Goal: Transaction & Acquisition: Obtain resource

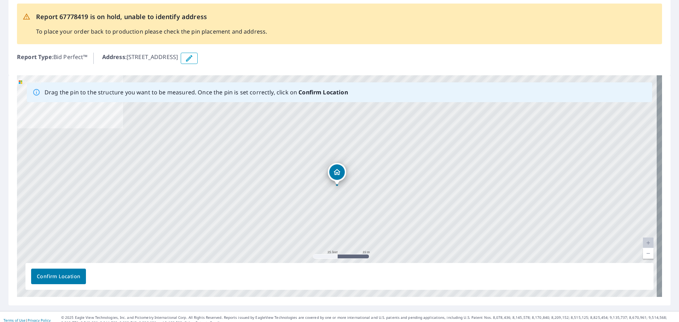
scroll to position [42, 0]
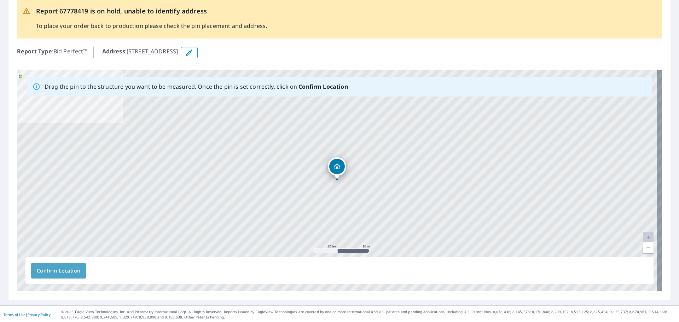
click at [55, 270] on span "Confirm Location" at bounding box center [58, 270] width 43 height 9
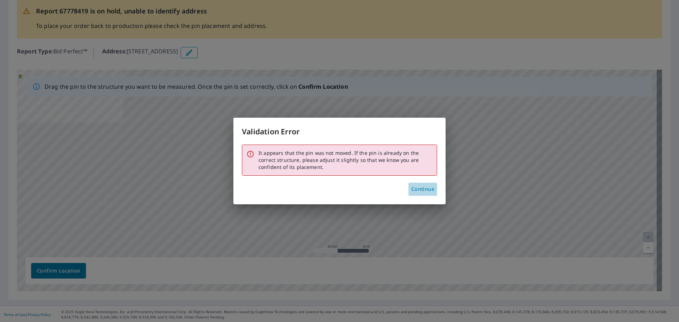
click at [422, 187] on span "Continue" at bounding box center [422, 189] width 23 height 9
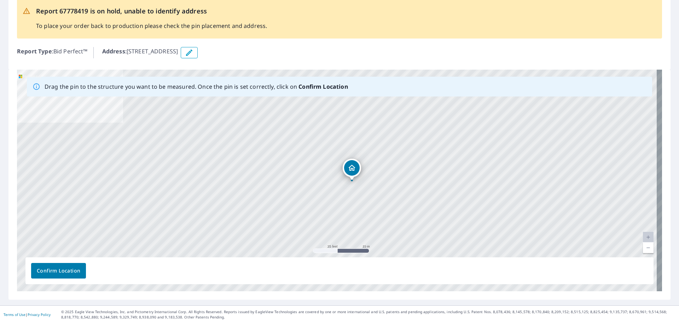
drag, startPoint x: 340, startPoint y: 171, endPoint x: 352, endPoint y: 171, distance: 11.7
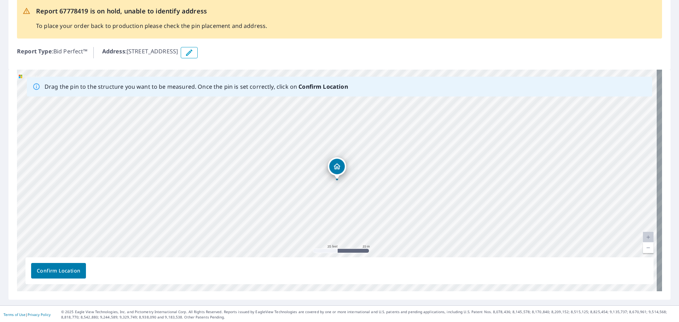
click at [73, 271] on span "Confirm Location" at bounding box center [58, 270] width 43 height 9
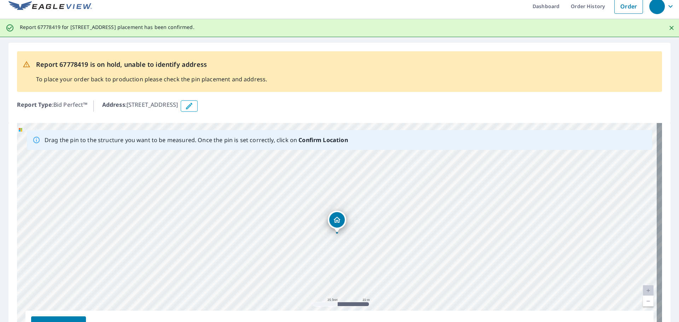
scroll to position [0, 0]
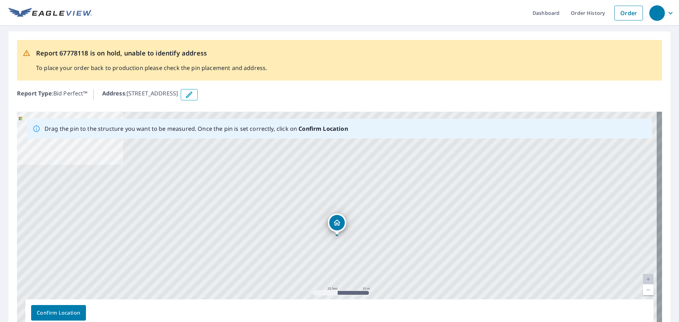
drag, startPoint x: 340, startPoint y: 217, endPoint x: 338, endPoint y: 225, distance: 8.9
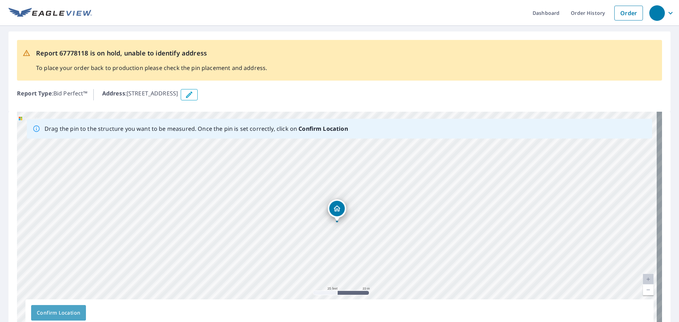
click at [64, 312] on span "Confirm Location" at bounding box center [58, 313] width 43 height 9
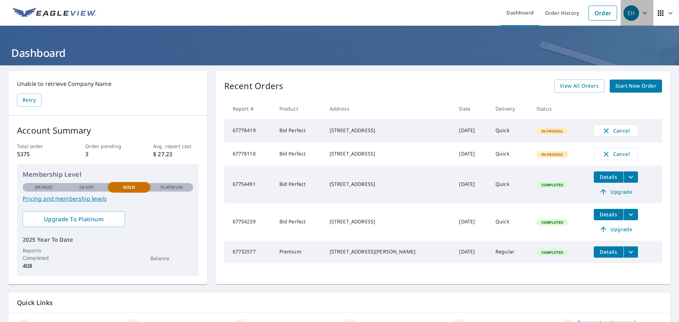
click at [630, 18] on div "EH" at bounding box center [631, 13] width 16 height 16
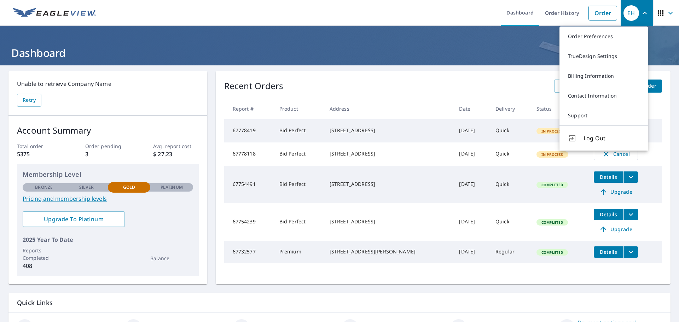
click at [591, 137] on span "Log Out" at bounding box center [611, 138] width 56 height 8
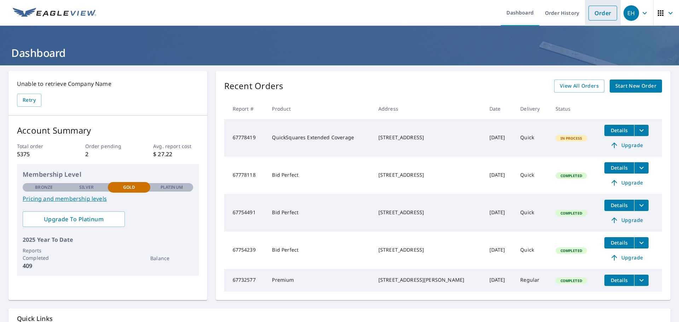
click at [599, 13] on link "Order" at bounding box center [602, 13] width 29 height 15
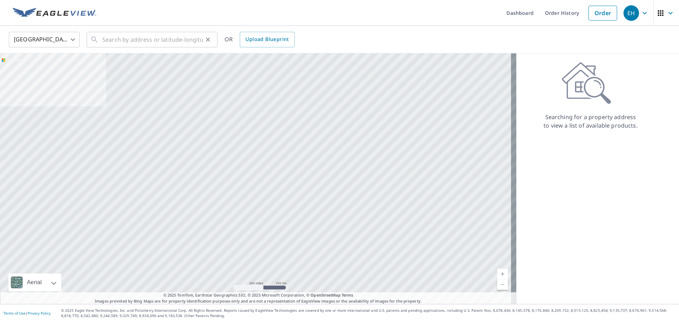
click at [99, 41] on div "​" at bounding box center [152, 40] width 131 height 16
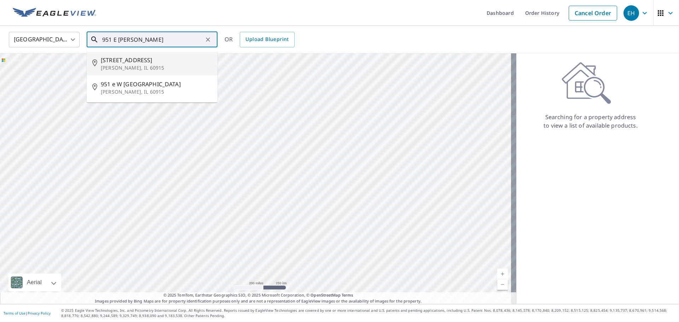
click at [110, 65] on p "Bradley, IL 60915" at bounding box center [156, 67] width 111 height 7
type input "951 E Broadway St Bradley, IL 60915"
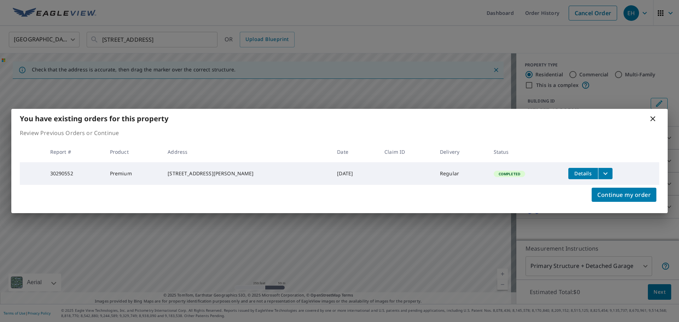
click at [601, 175] on icon "filesDropdownBtn-30290552" at bounding box center [605, 173] width 8 height 8
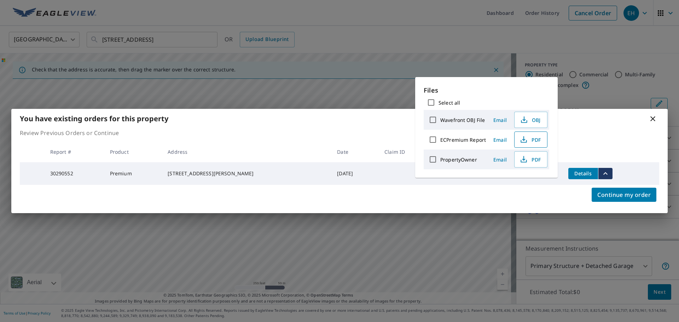
click at [526, 139] on icon "button" at bounding box center [523, 139] width 8 height 8
